Goal: Find contact information: Find contact information

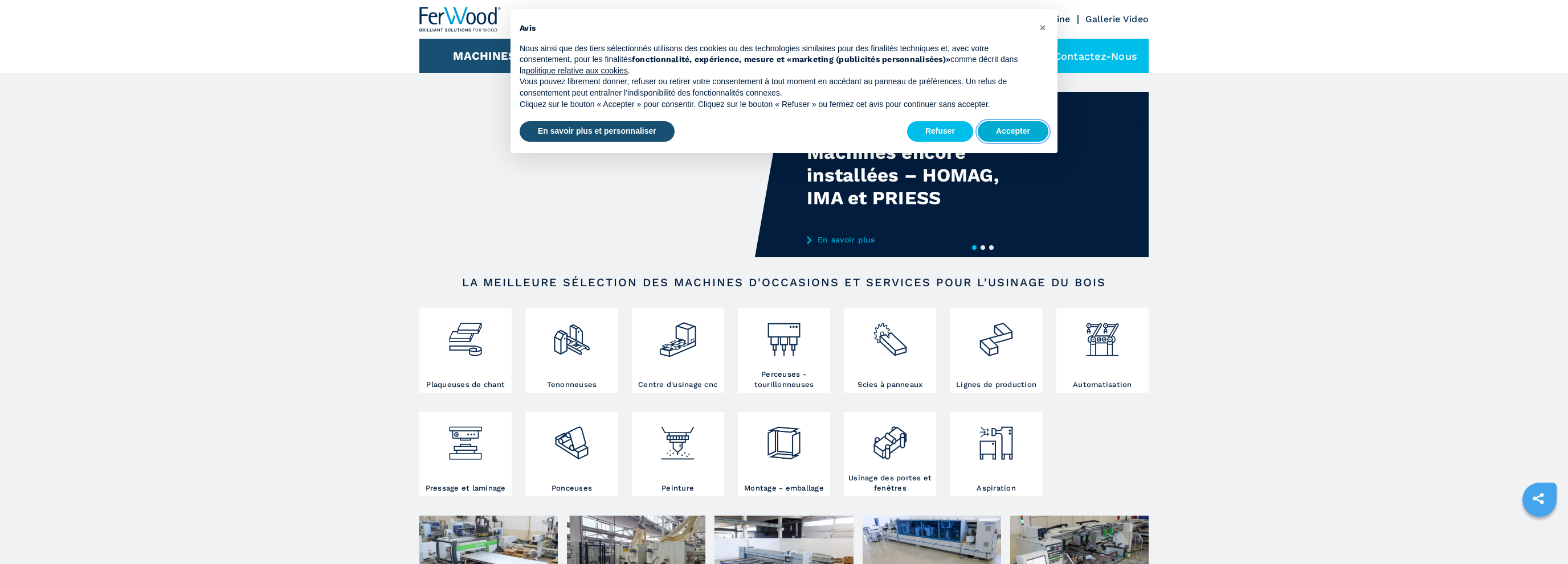
click at [980, 133] on button "Accepter" at bounding box center [1013, 131] width 71 height 20
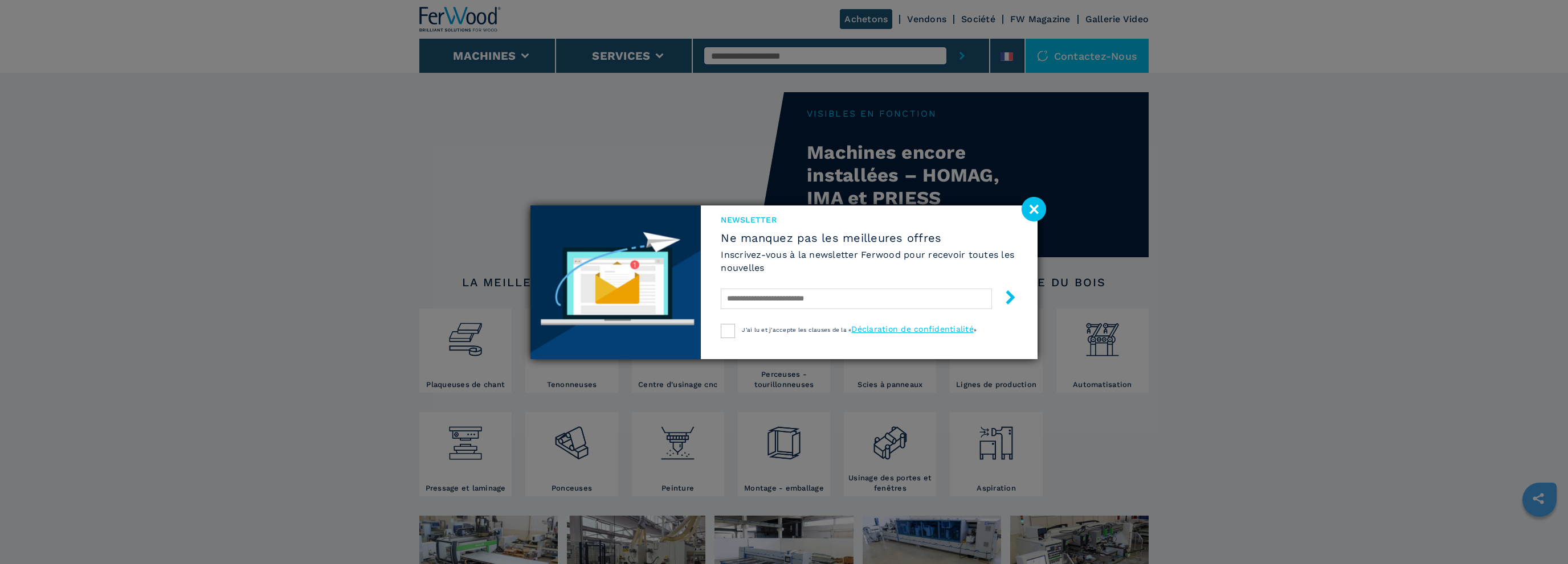
click at [1043, 215] on image at bounding box center [1034, 209] width 24 height 24
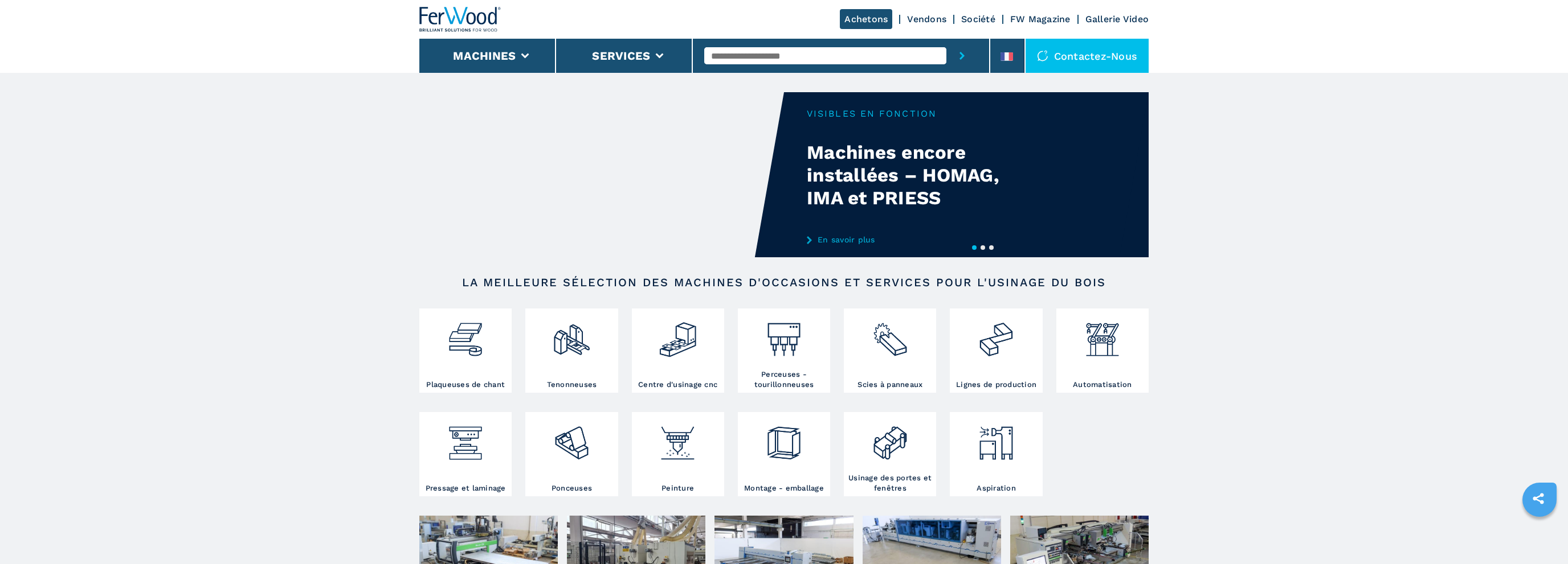
click at [1072, 51] on div "Contactez-nous" at bounding box center [1087, 55] width 124 height 34
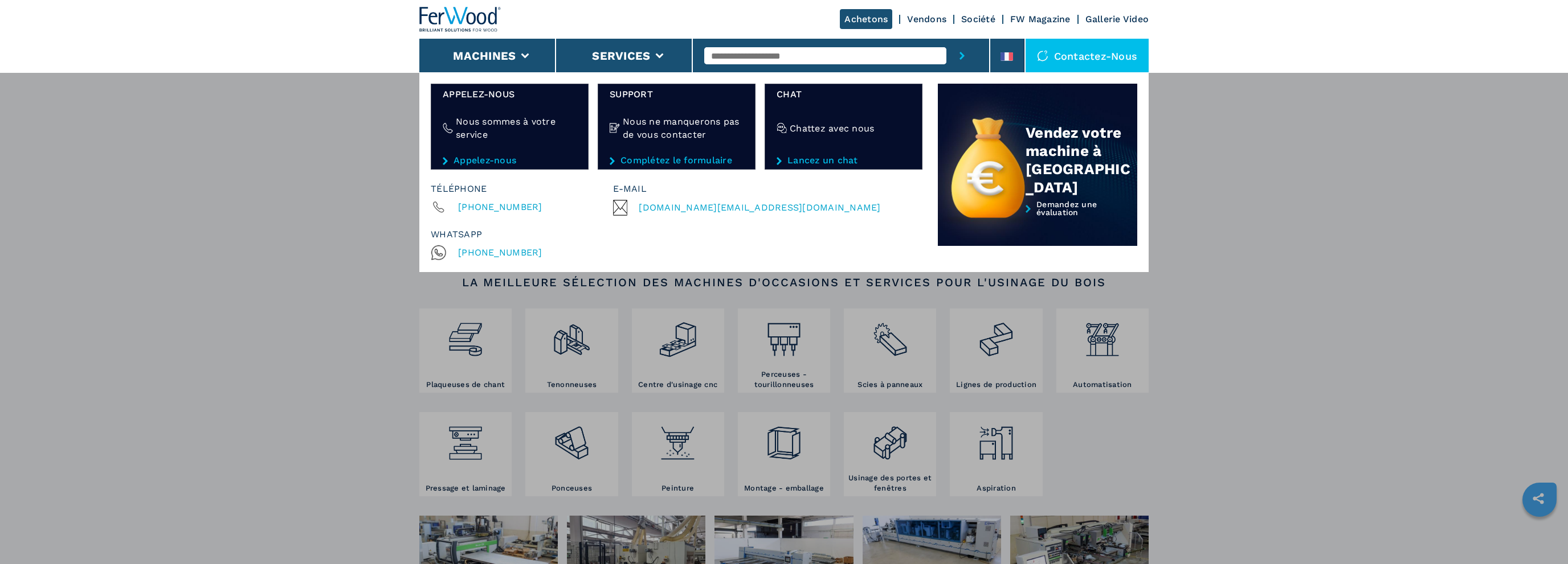
click at [1244, 357] on div "Machines Plaqueuses de chant Tenonneuses Centre d'usinage cnc Perceuses - touri…" at bounding box center [784, 354] width 1568 height 564
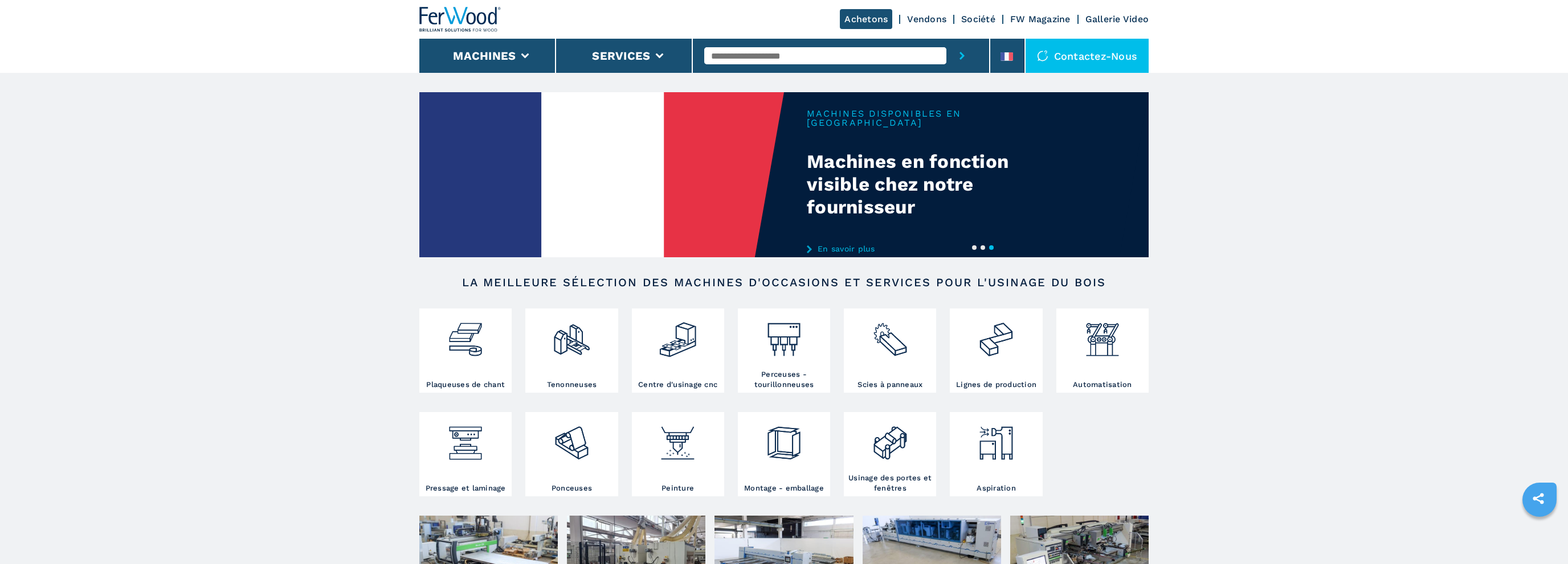
click at [813, 244] on link "En savoir plus" at bounding box center [918, 249] width 223 height 9
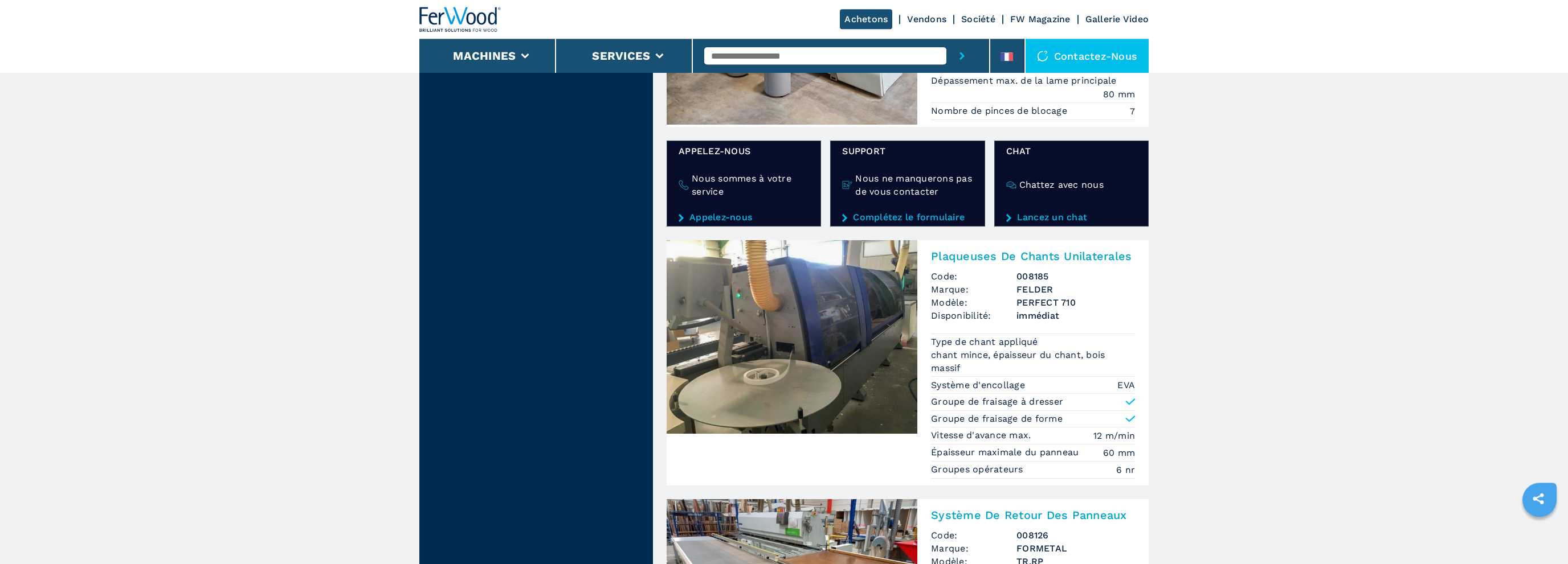
scroll to position [1804, 0]
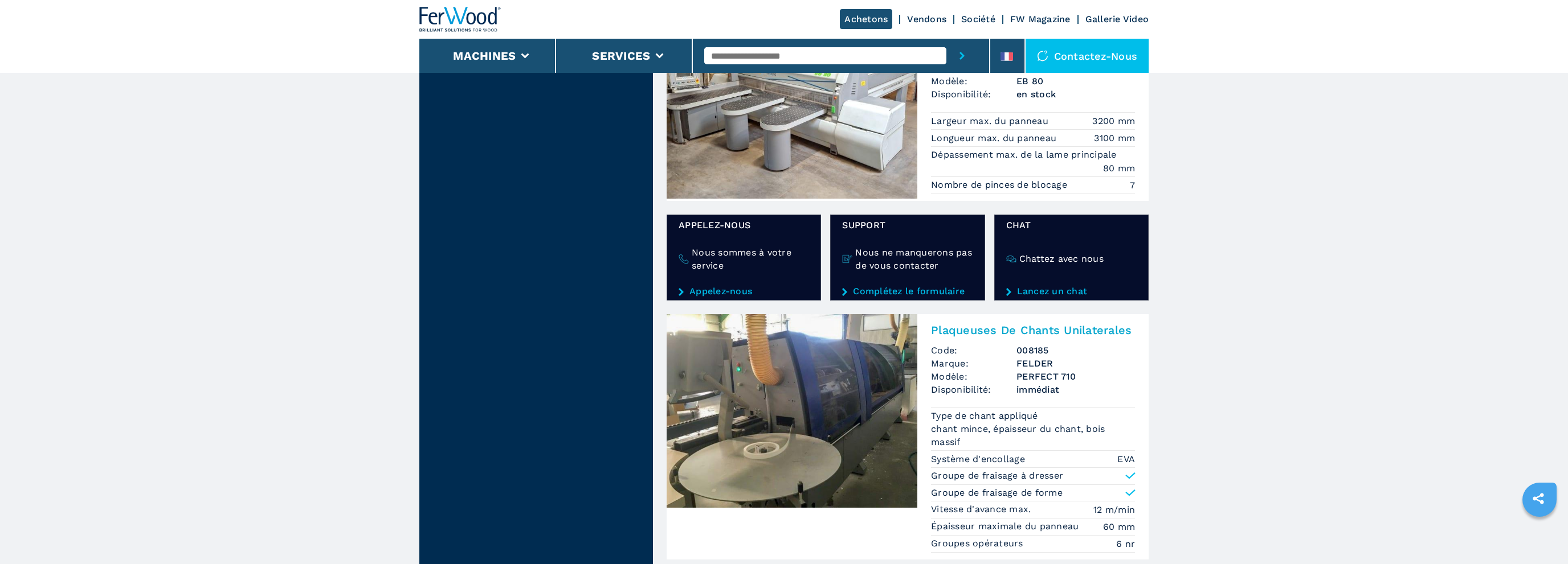
click at [878, 288] on link "Complétez le formulaire" at bounding box center [907, 292] width 131 height 11
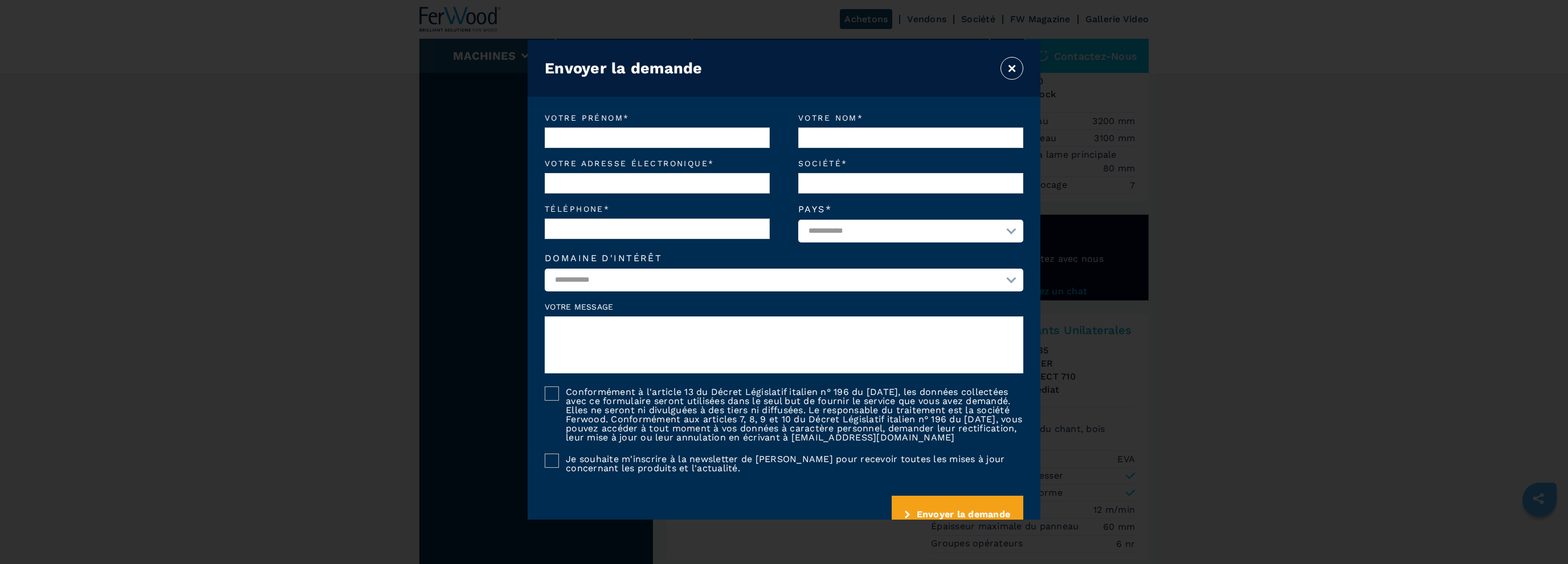
click at [1011, 60] on button "×" at bounding box center [1012, 69] width 23 height 23
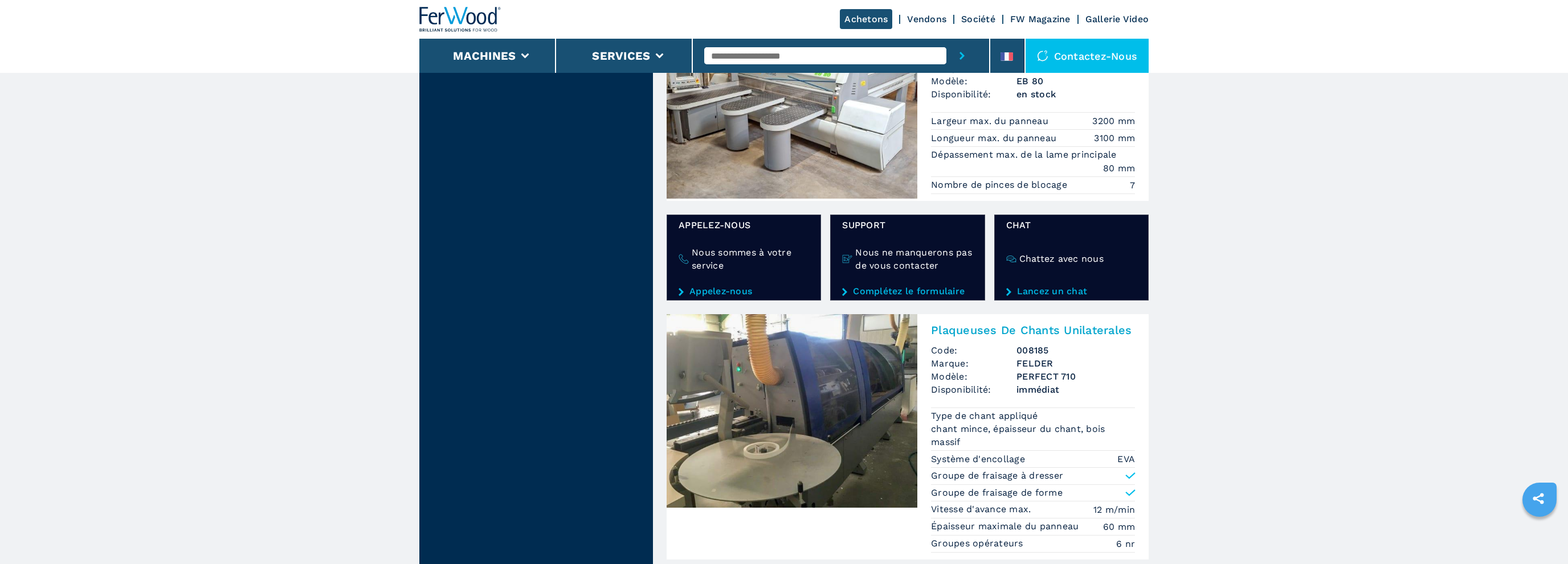
click at [730, 289] on link "Appelez-nous" at bounding box center [743, 292] width 131 height 11
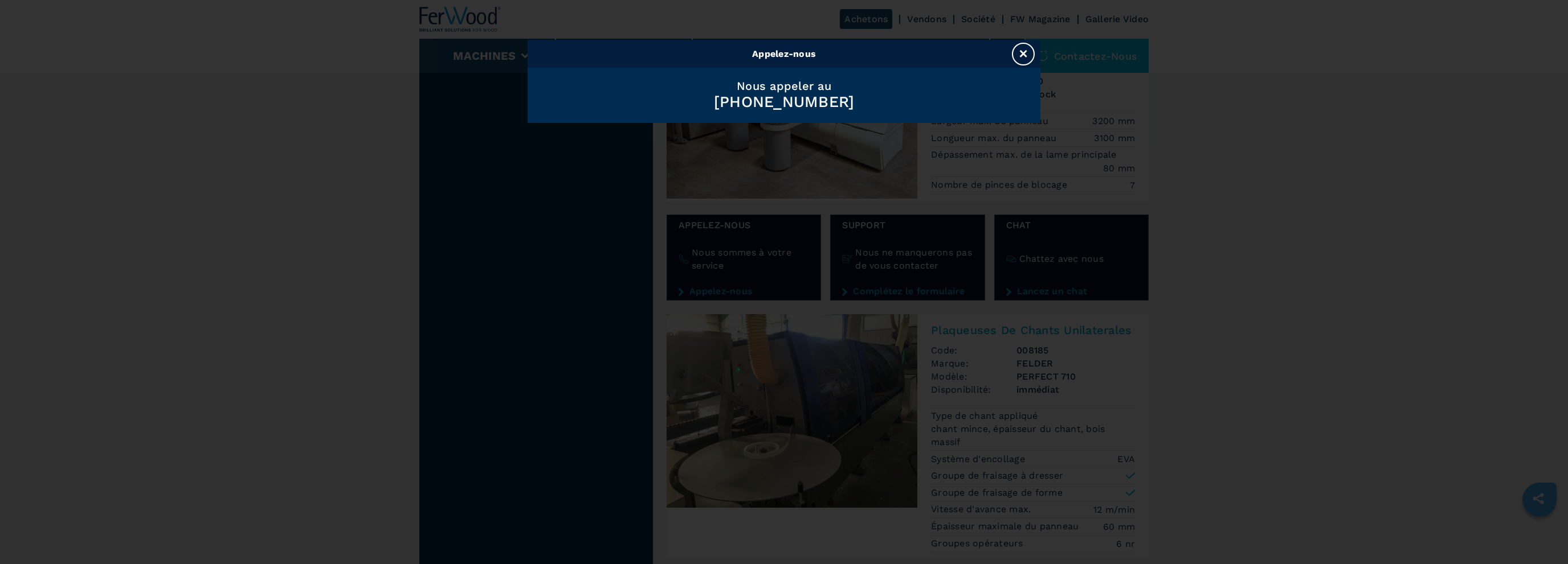
click at [1020, 45] on button "×" at bounding box center [1023, 54] width 23 height 23
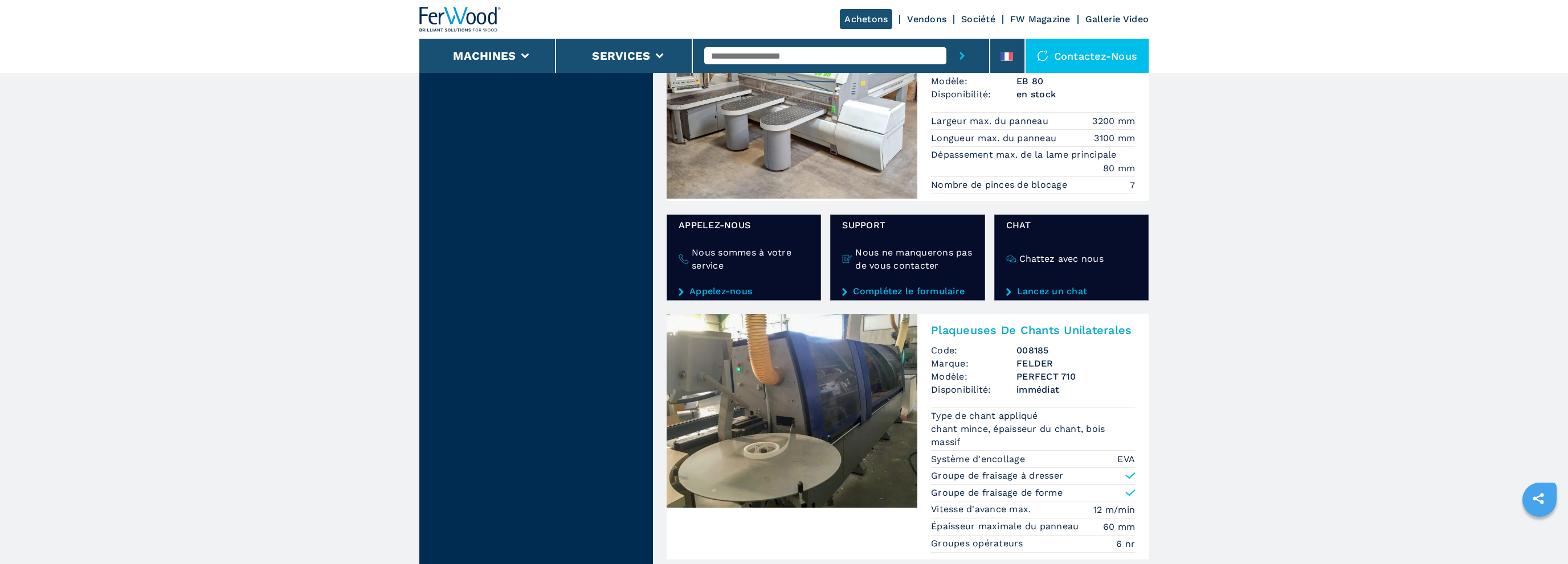
click at [1044, 289] on link "Lancez un chat" at bounding box center [1071, 292] width 131 height 11
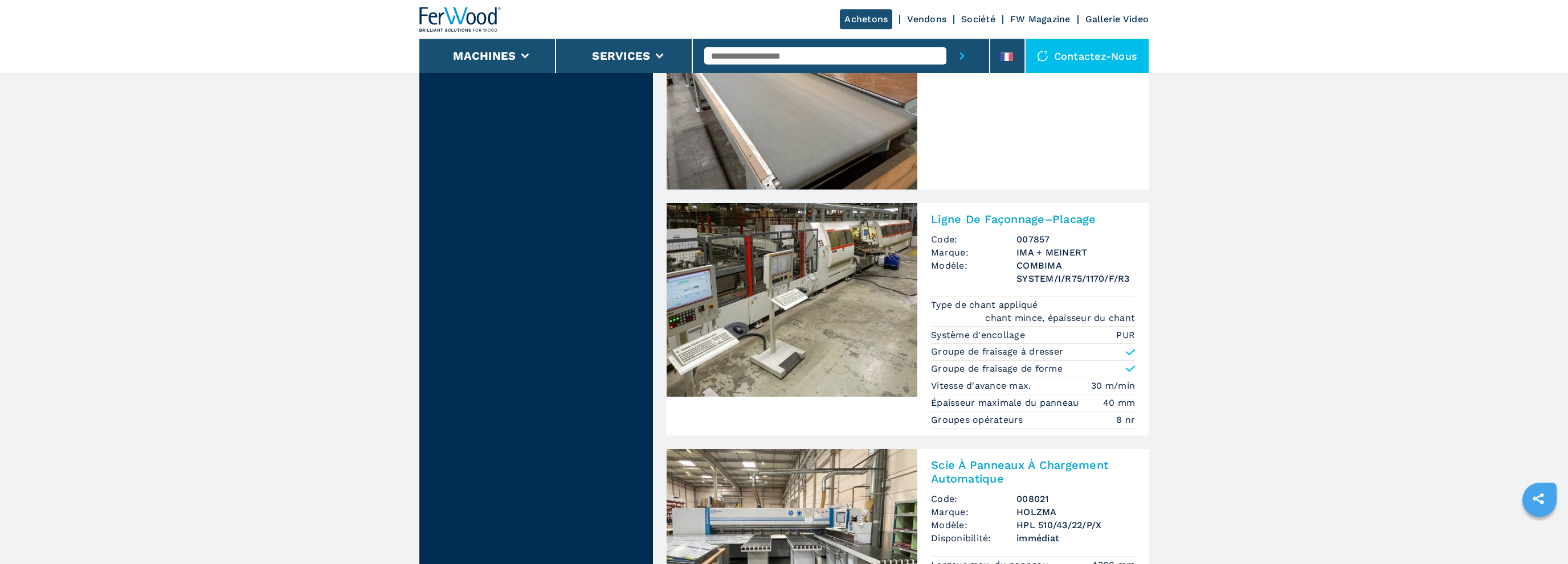
scroll to position [2585, 0]
